Goal: Task Accomplishment & Management: Use online tool/utility

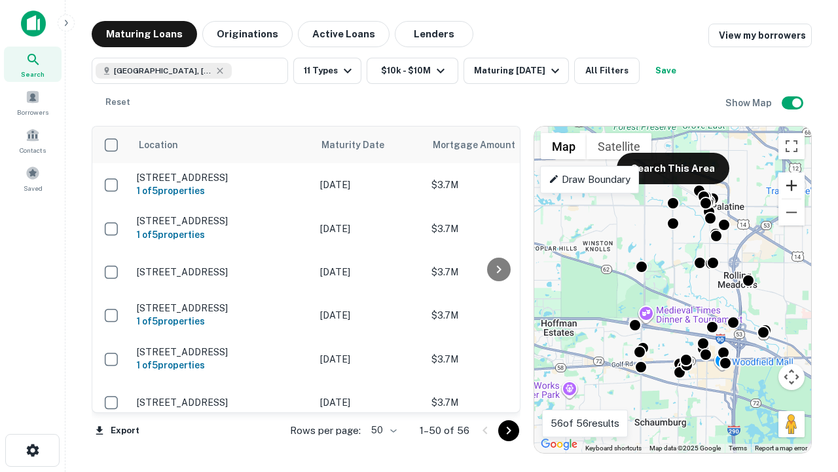
click at [792, 185] on button "Zoom in" at bounding box center [792, 185] width 26 height 26
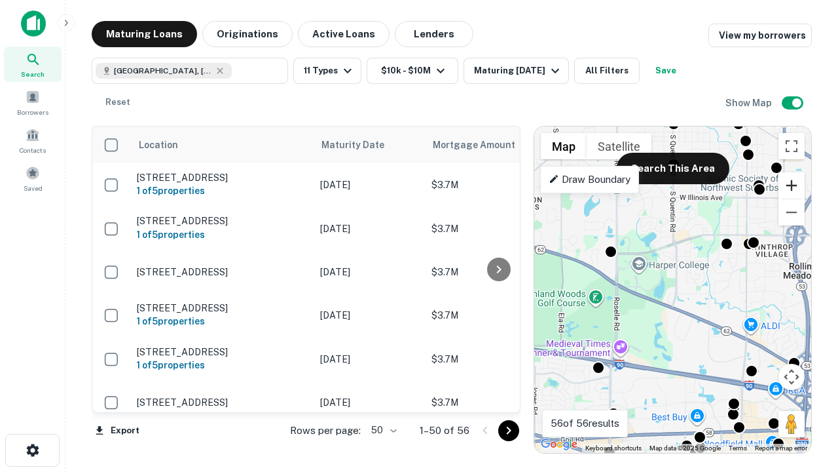
click at [792, 185] on button "Zoom in" at bounding box center [792, 185] width 26 height 26
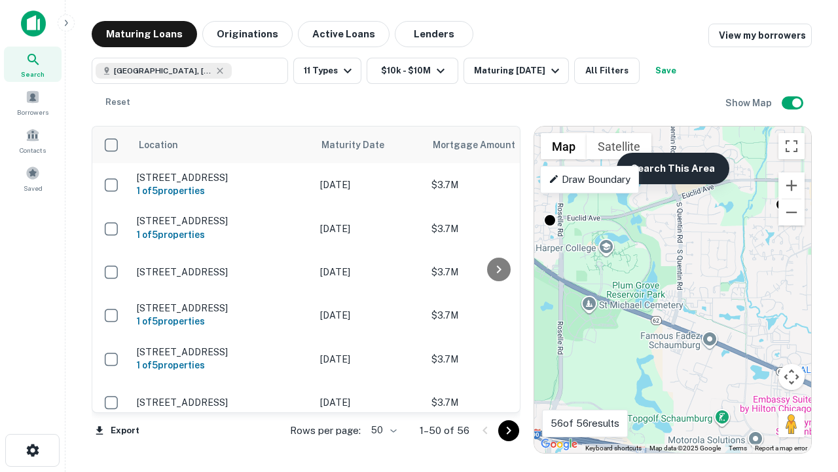
click at [673, 168] on button "Search This Area" at bounding box center [673, 168] width 113 height 31
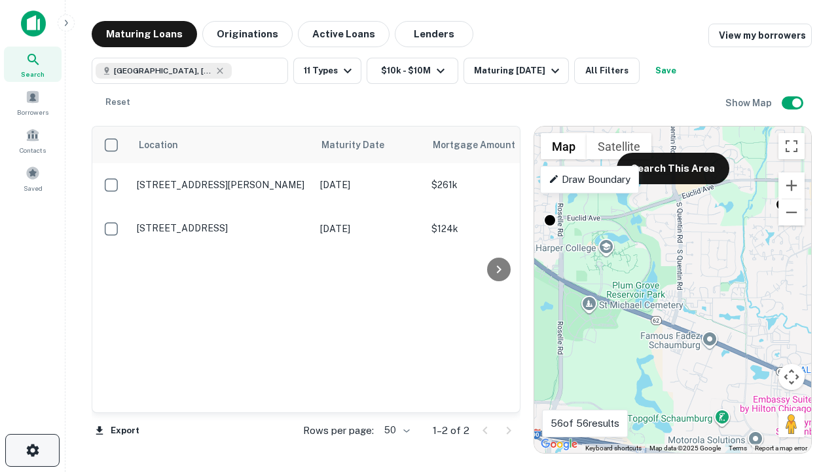
click at [32, 450] on icon "button" at bounding box center [33, 450] width 16 height 16
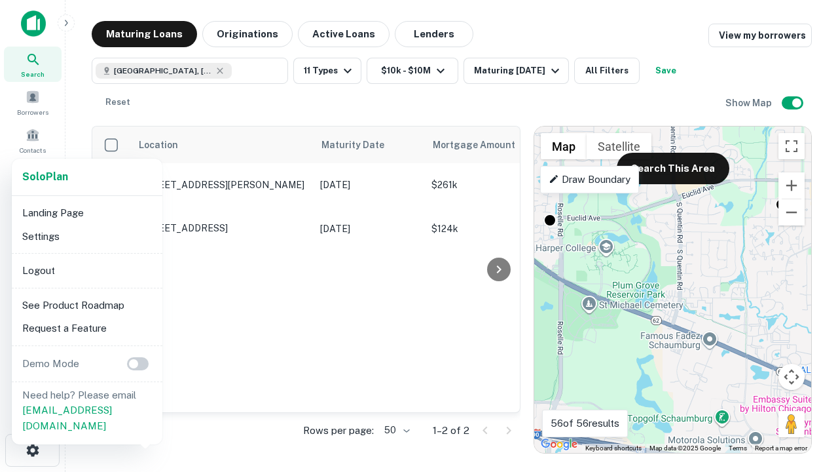
click at [86, 270] on li "Logout" at bounding box center [87, 271] width 140 height 24
